Goal: Information Seeking & Learning: Learn about a topic

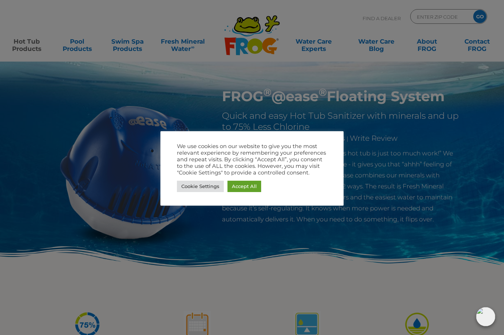
click at [253, 181] on link "Accept All" at bounding box center [245, 186] width 34 height 11
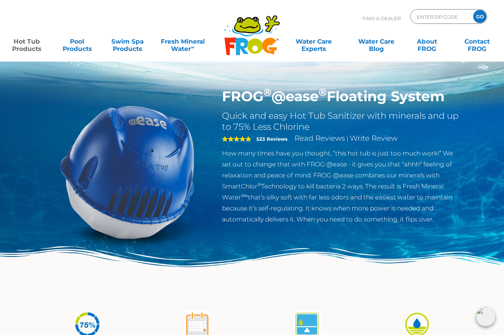
click at [21, 44] on link "Hot Tub Products" at bounding box center [26, 41] width 39 height 15
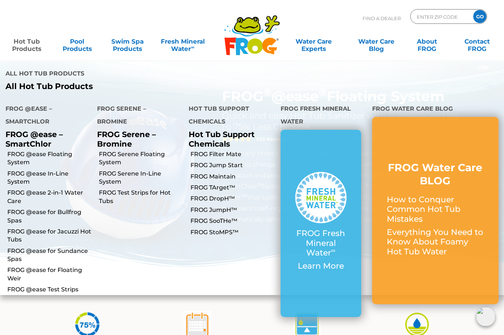
click at [23, 170] on link "FROG @ease In-Line System" at bounding box center [49, 178] width 84 height 16
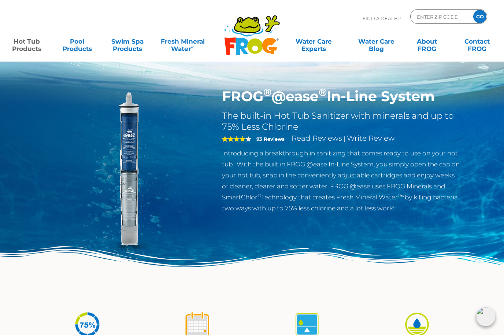
click at [24, 42] on link "Hot Tub Products" at bounding box center [26, 41] width 39 height 15
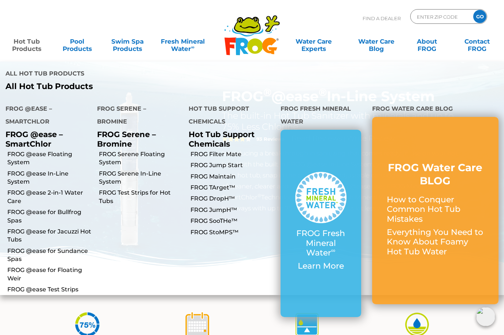
click at [27, 208] on link "FROG @ease for Bullfrog Spas" at bounding box center [49, 216] width 84 height 16
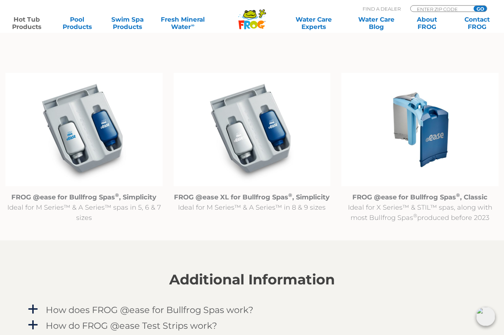
scroll to position [749, 0]
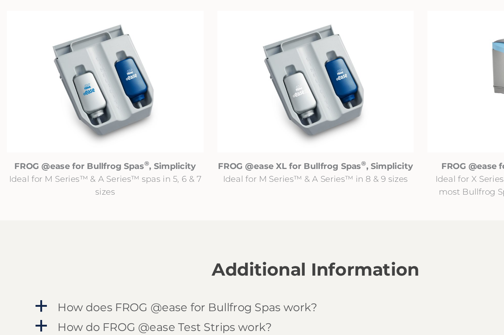
click at [138, 175] on p "FROG @ease for Bullfrog Spas ® , Simplicity Ideal for M Series™ & A Series™ spa…" at bounding box center [83, 190] width 157 height 31
click at [98, 75] on img at bounding box center [83, 112] width 157 height 113
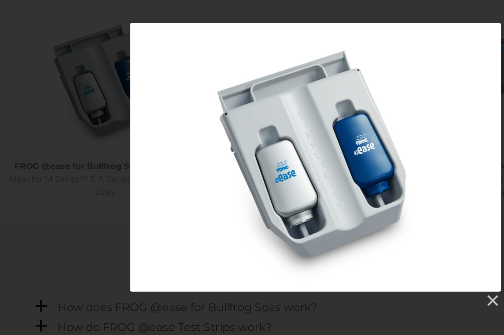
scroll to position [750, 0]
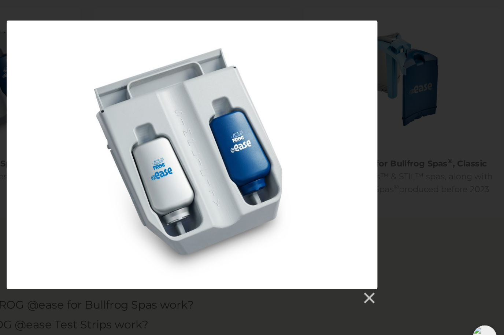
click at [388, 280] on link at bounding box center [393, 285] width 11 height 11
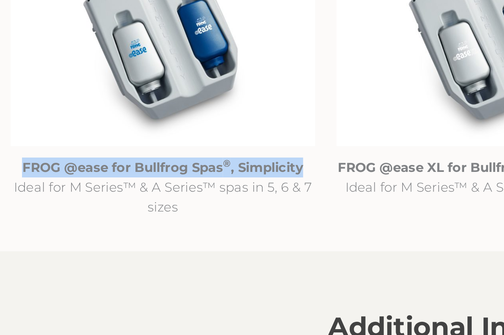
copy strong "FROG @ease for Bullfrog Spas ® , Simplicity"
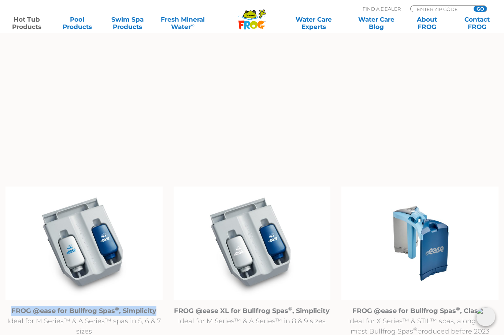
scroll to position [688, 0]
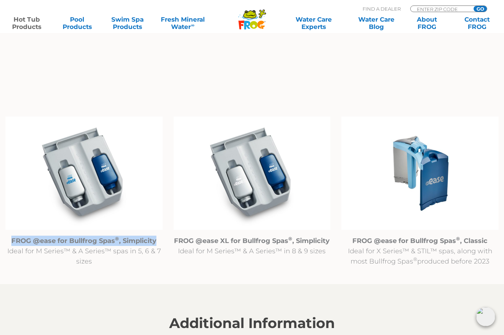
click at [94, 185] on img at bounding box center [83, 173] width 157 height 113
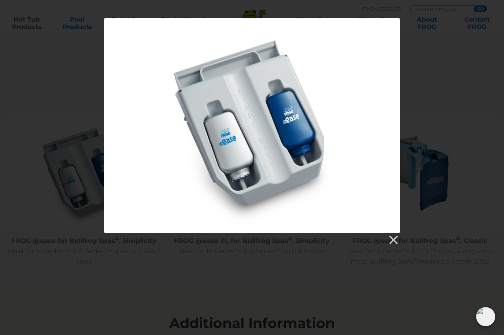
click at [383, 271] on div at bounding box center [252, 29] width 504 height 1434
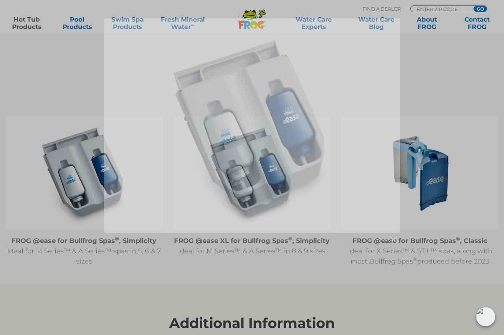
click at [394, 235] on link at bounding box center [393, 239] width 11 height 11
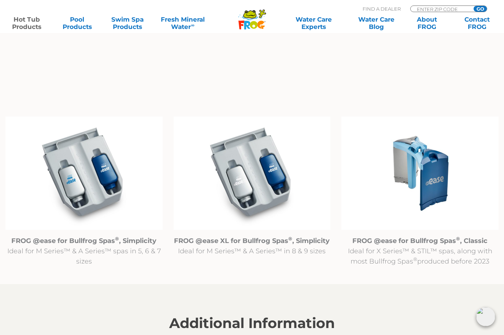
click at [44, 247] on p "FROG @ease for Bullfrog Spas ® , Simplicity Ideal for M Series™ & A Series™ spa…" at bounding box center [83, 251] width 157 height 31
click at [48, 247] on p "FROG @ease for Bullfrog Spas ® , Simplicity Ideal for M Series™ & A Series™ spa…" at bounding box center [83, 251] width 157 height 31
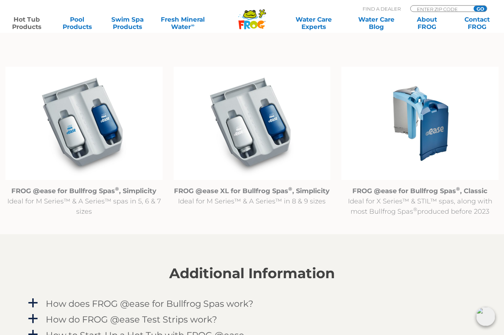
scroll to position [709, 0]
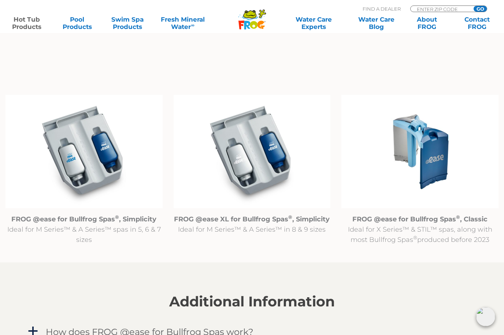
click at [459, 10] on input "ENTER ZIP CODE" at bounding box center [440, 9] width 49 height 6
type input "92124"
click at [483, 7] on input "GO" at bounding box center [480, 9] width 13 height 6
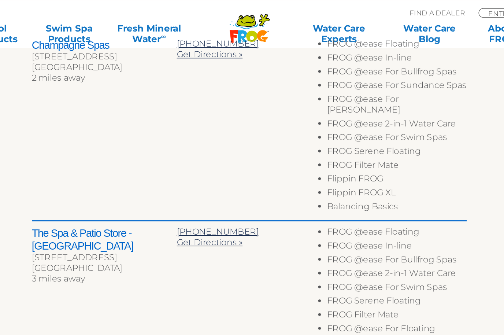
scroll to position [310, 0]
